Goal: Transaction & Acquisition: Obtain resource

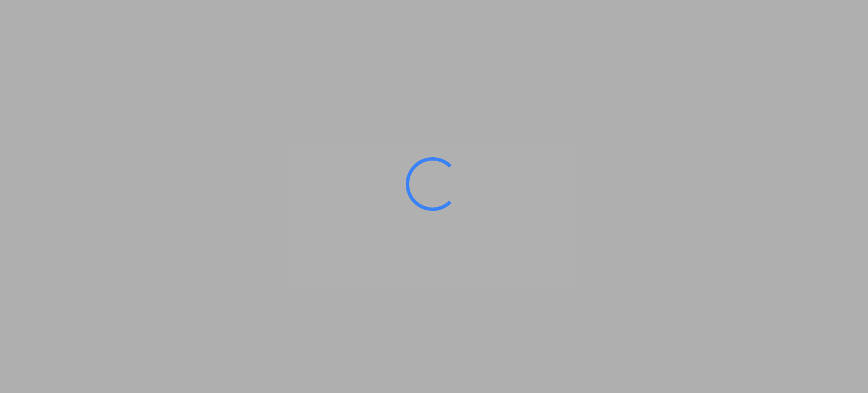
type input "[GEOGRAPHIC_DATA], PLGDY"
type input "[GEOGRAPHIC_DATA], [GEOGRAPHIC_DATA], CATOR"
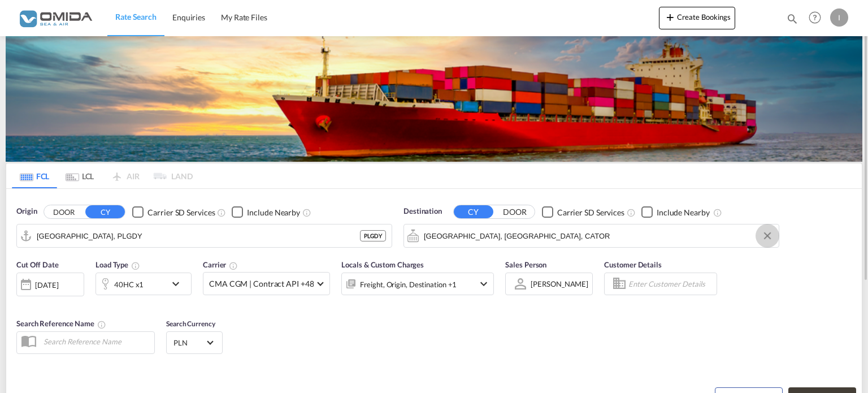
click at [770, 235] on button "Clear Input" at bounding box center [767, 235] width 17 height 17
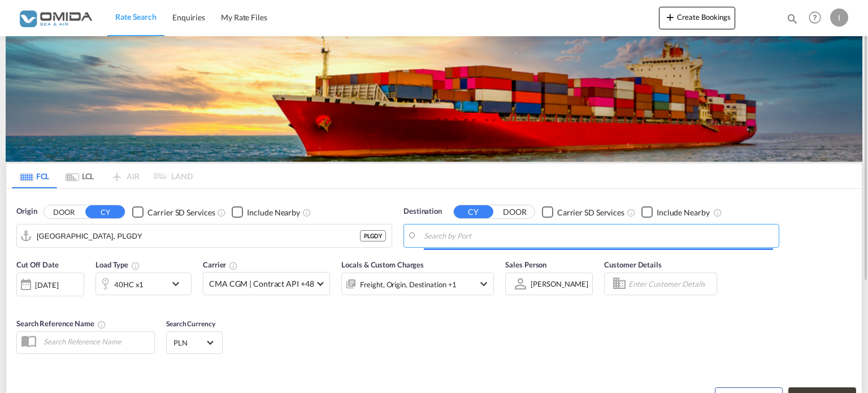
click at [465, 239] on input "Search by Port" at bounding box center [598, 235] width 349 height 17
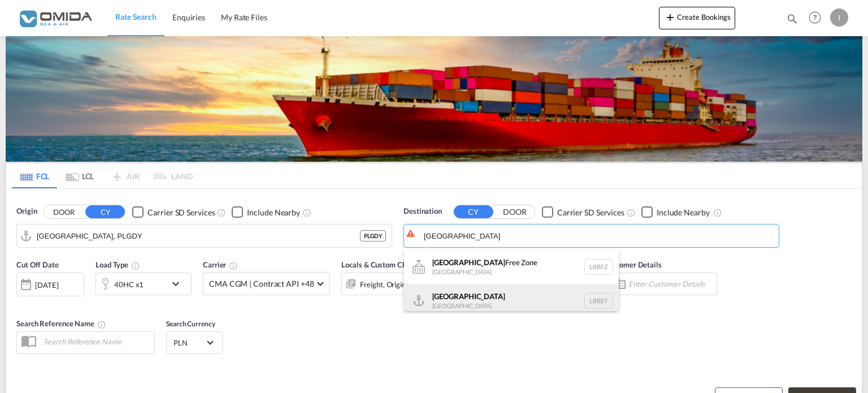
click at [452, 300] on div "Beirut [GEOGRAPHIC_DATA] LBBEY" at bounding box center [511, 301] width 215 height 34
type input "[GEOGRAPHIC_DATA], LBBEY"
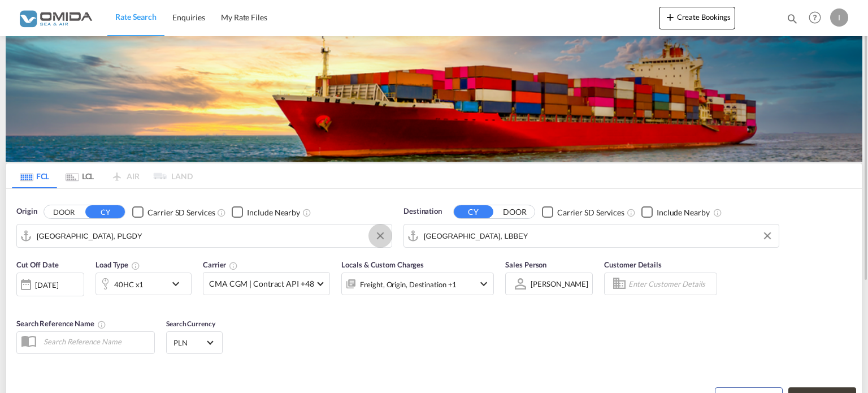
click at [382, 232] on button "Clear Input" at bounding box center [380, 235] width 17 height 17
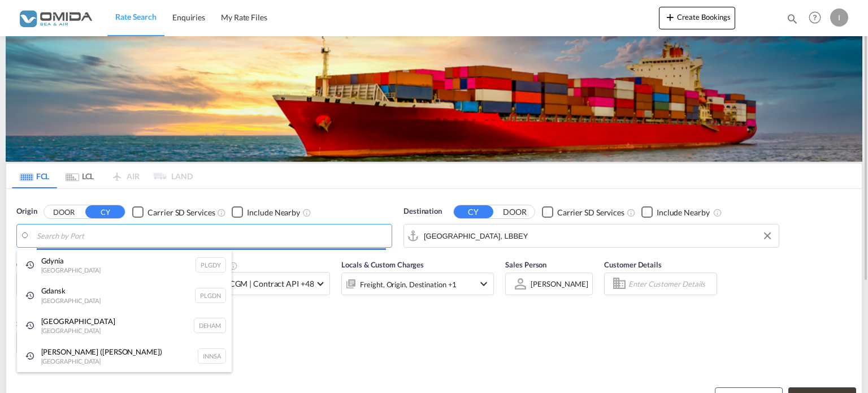
click at [72, 237] on body "Rate Search Enquiries My Rate Files Rate Search Enquiries My Rate Files" at bounding box center [434, 196] width 868 height 393
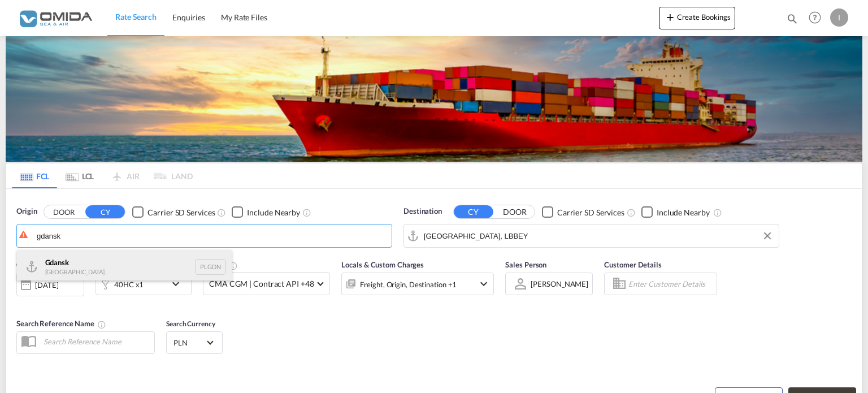
click at [55, 262] on div "Gdansk [GEOGRAPHIC_DATA] PLGDN" at bounding box center [124, 267] width 215 height 34
type input "Gdansk, PLGDN"
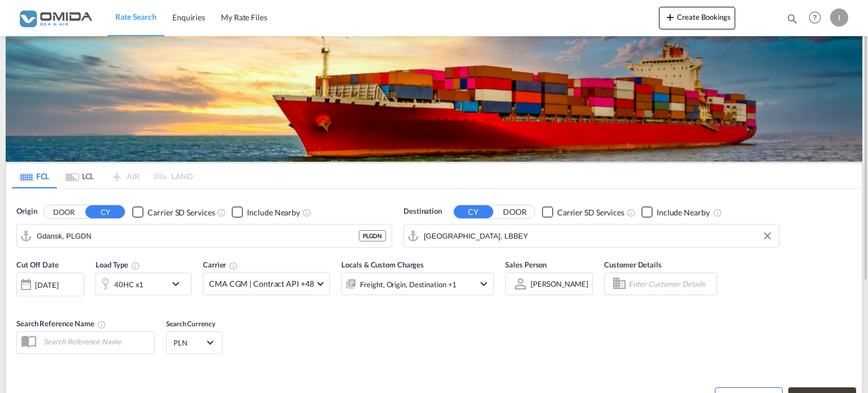
scroll to position [156, 0]
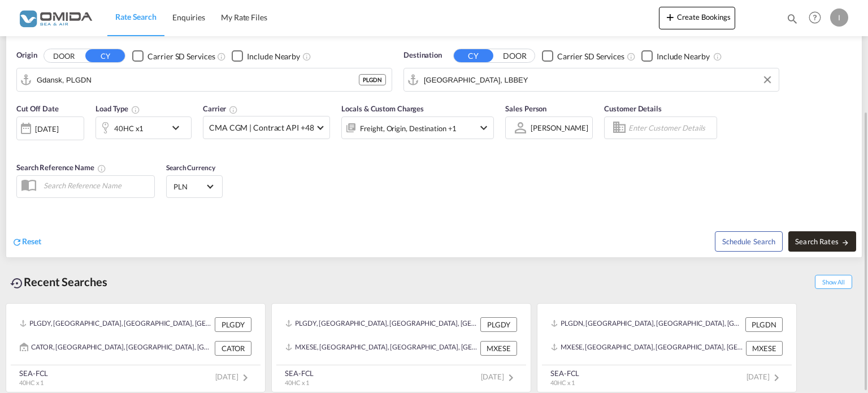
click at [809, 242] on span "Search Rates" at bounding box center [822, 241] width 54 height 9
type input "PLGDN to LBBEY / [DATE]"
